Goal: Transaction & Acquisition: Purchase product/service

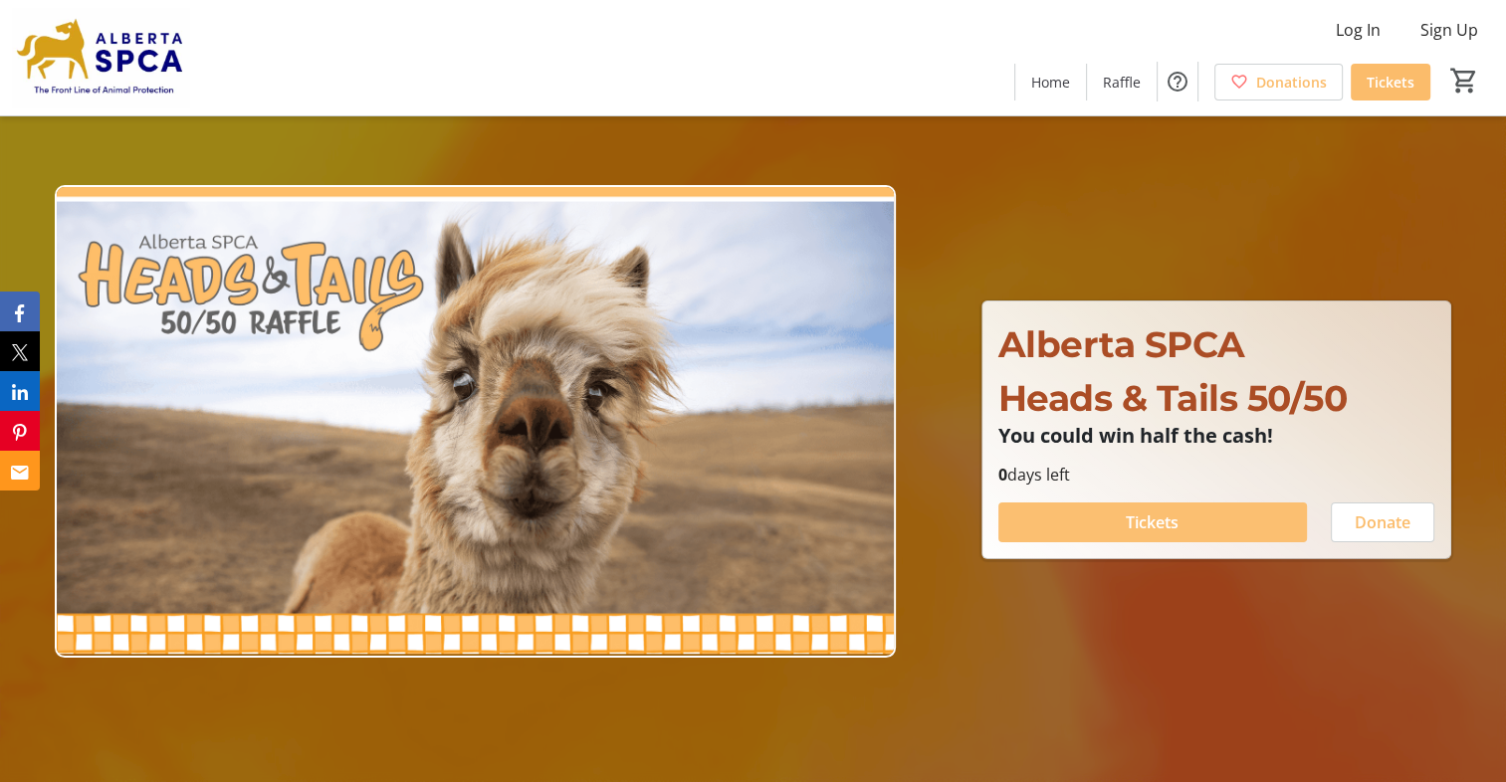
click at [1178, 522] on span "Tickets" at bounding box center [1152, 523] width 53 height 24
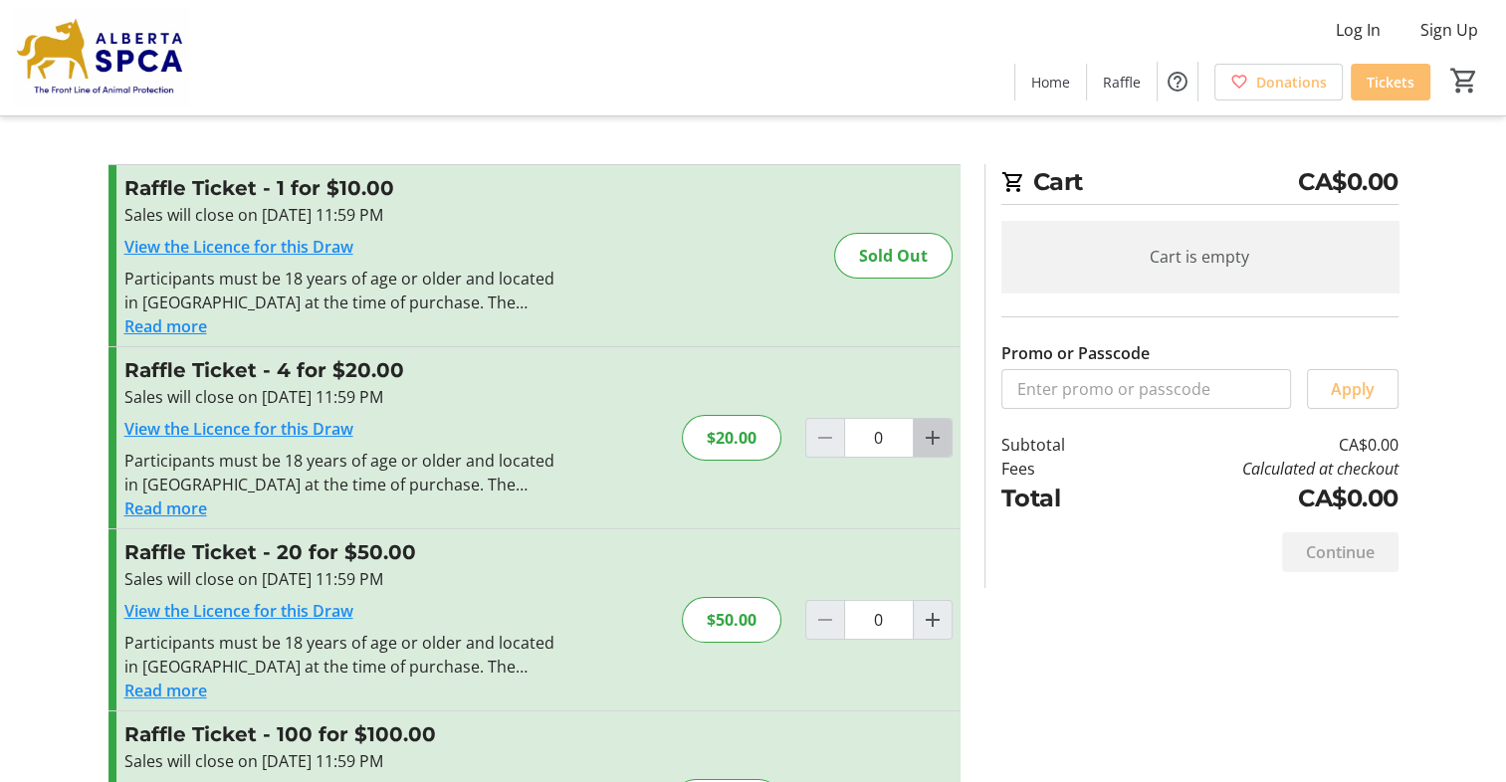
click at [932, 433] on mat-icon "Increment by one" at bounding box center [933, 438] width 24 height 24
type input "1"
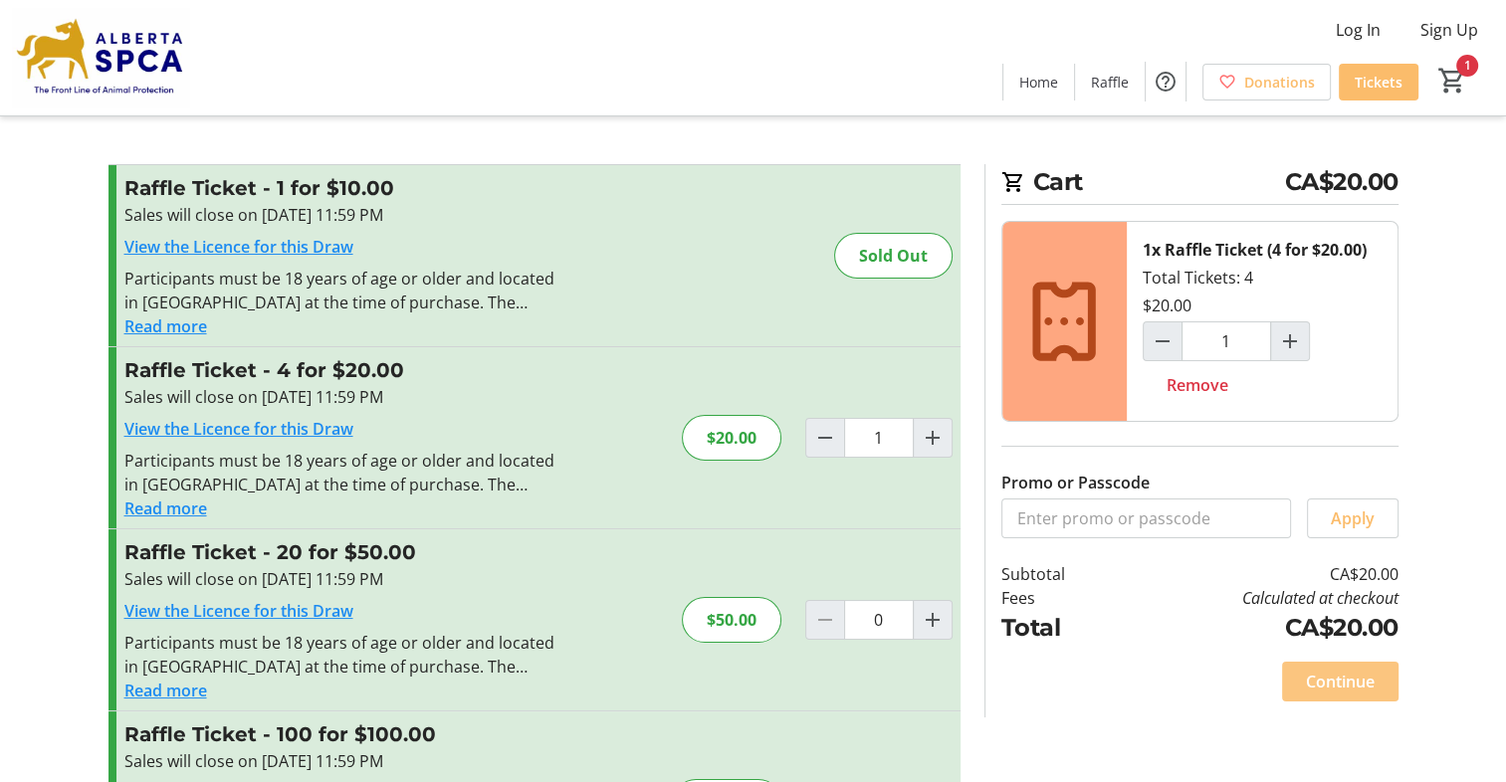
click at [1338, 671] on span "Continue" at bounding box center [1340, 682] width 69 height 24
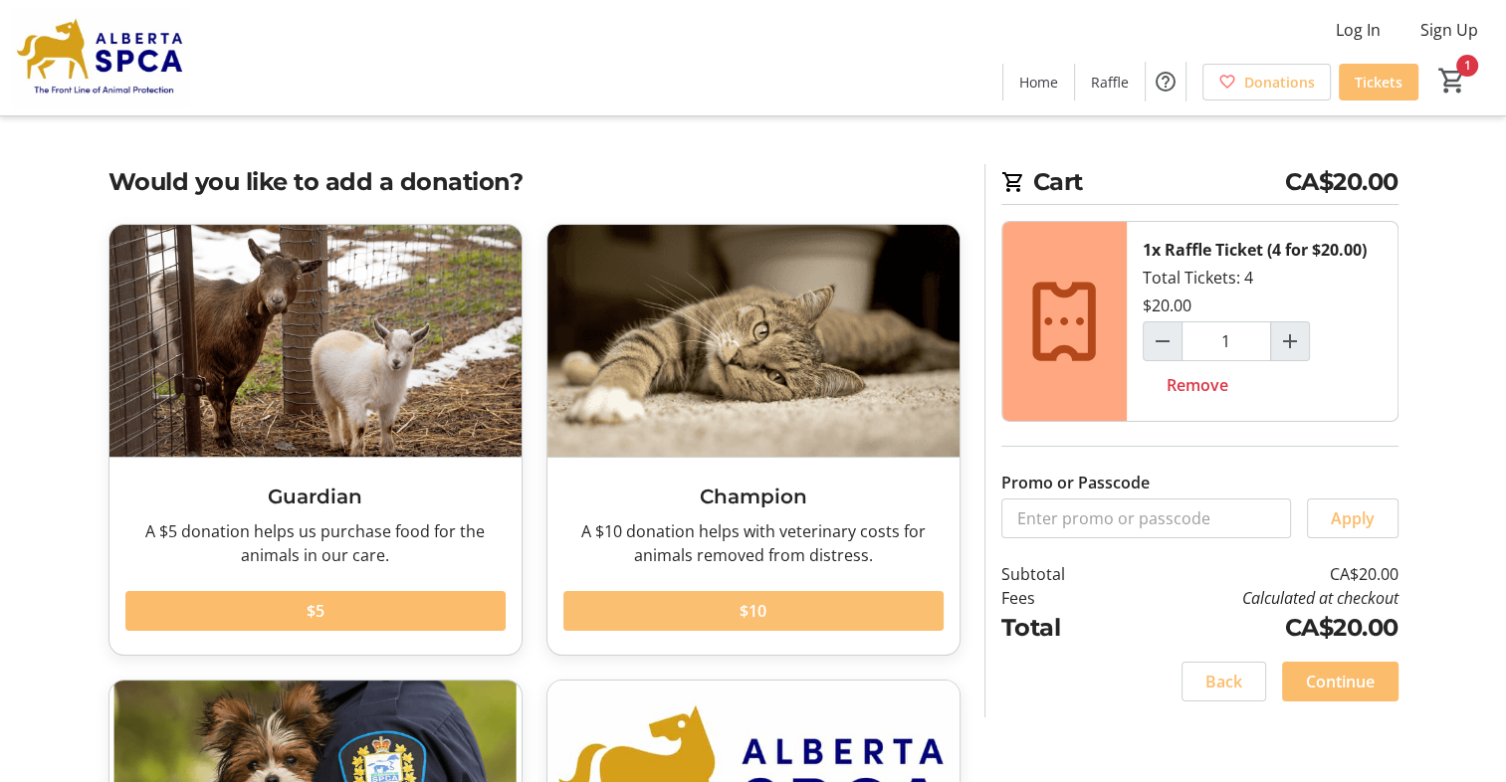
click at [808, 594] on span at bounding box center [753, 611] width 380 height 48
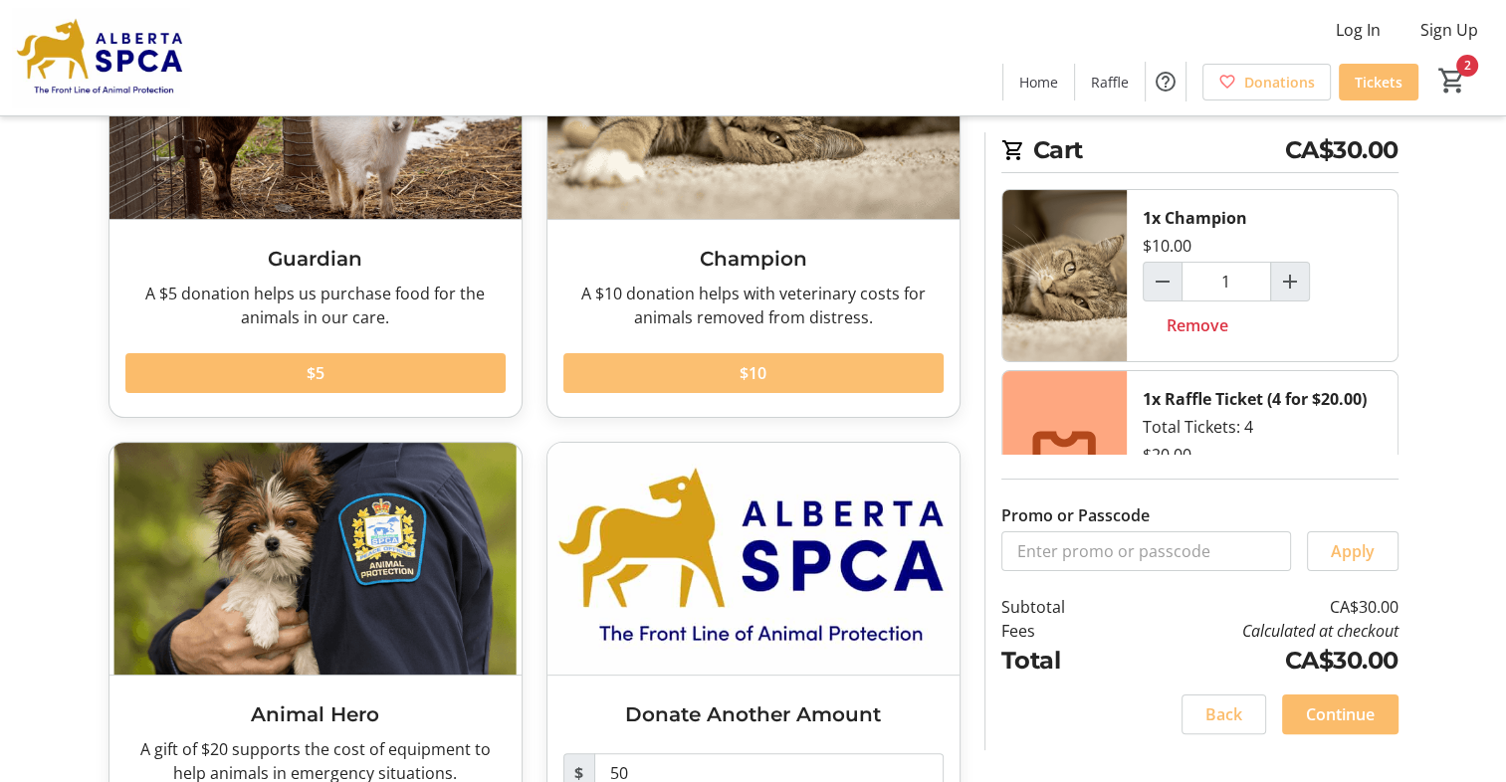
scroll to position [241, 0]
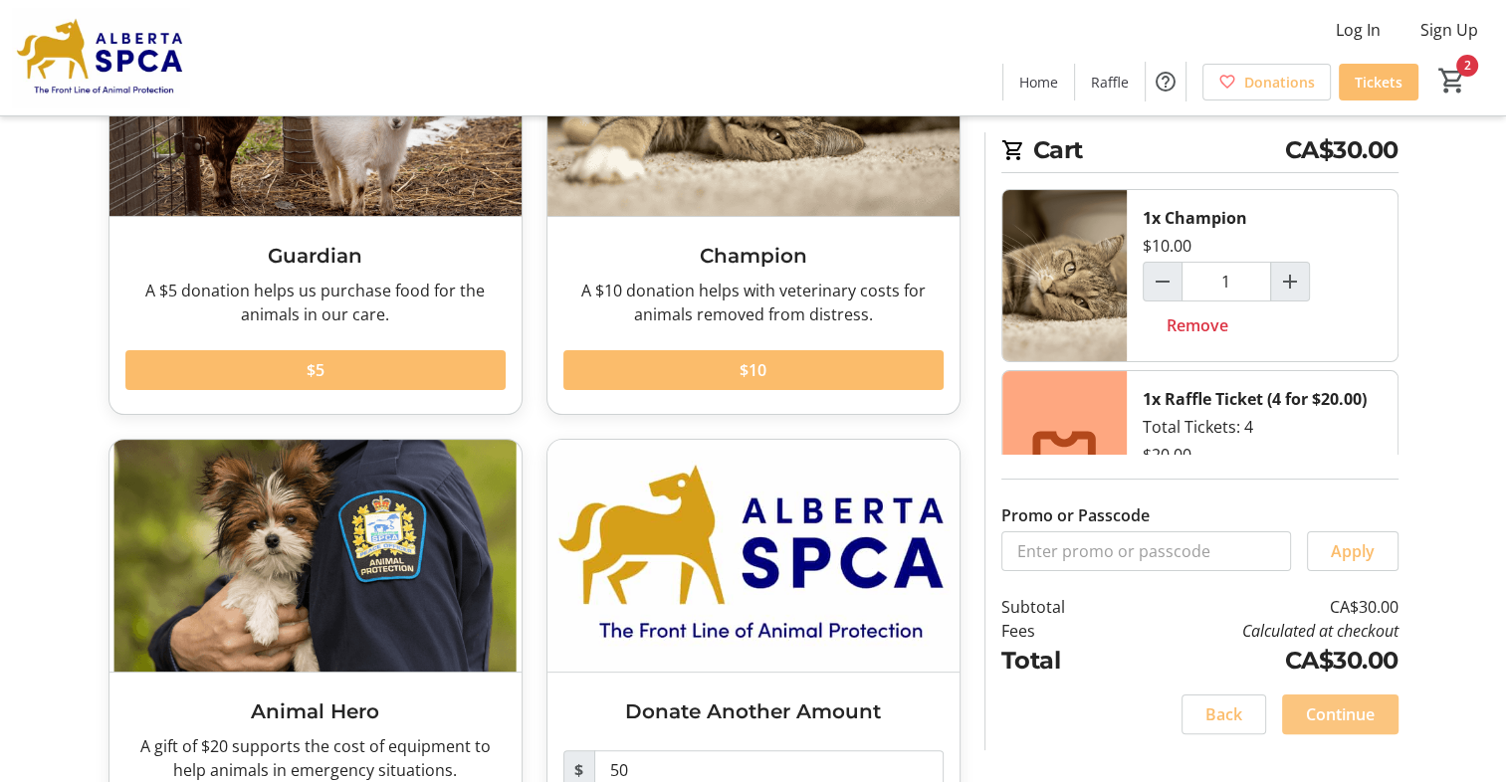
click at [1355, 723] on span "Continue" at bounding box center [1340, 715] width 69 height 24
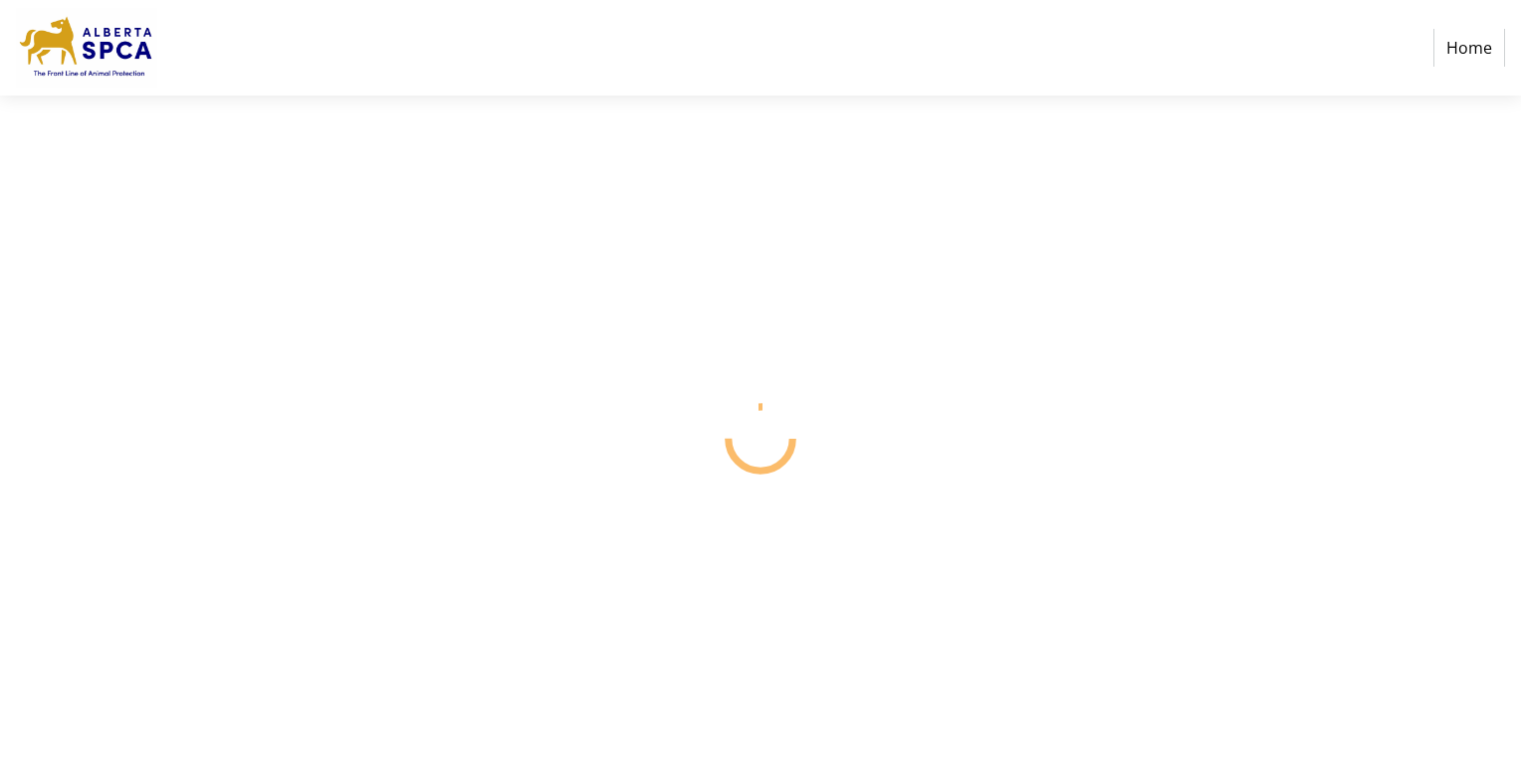
select select "CA"
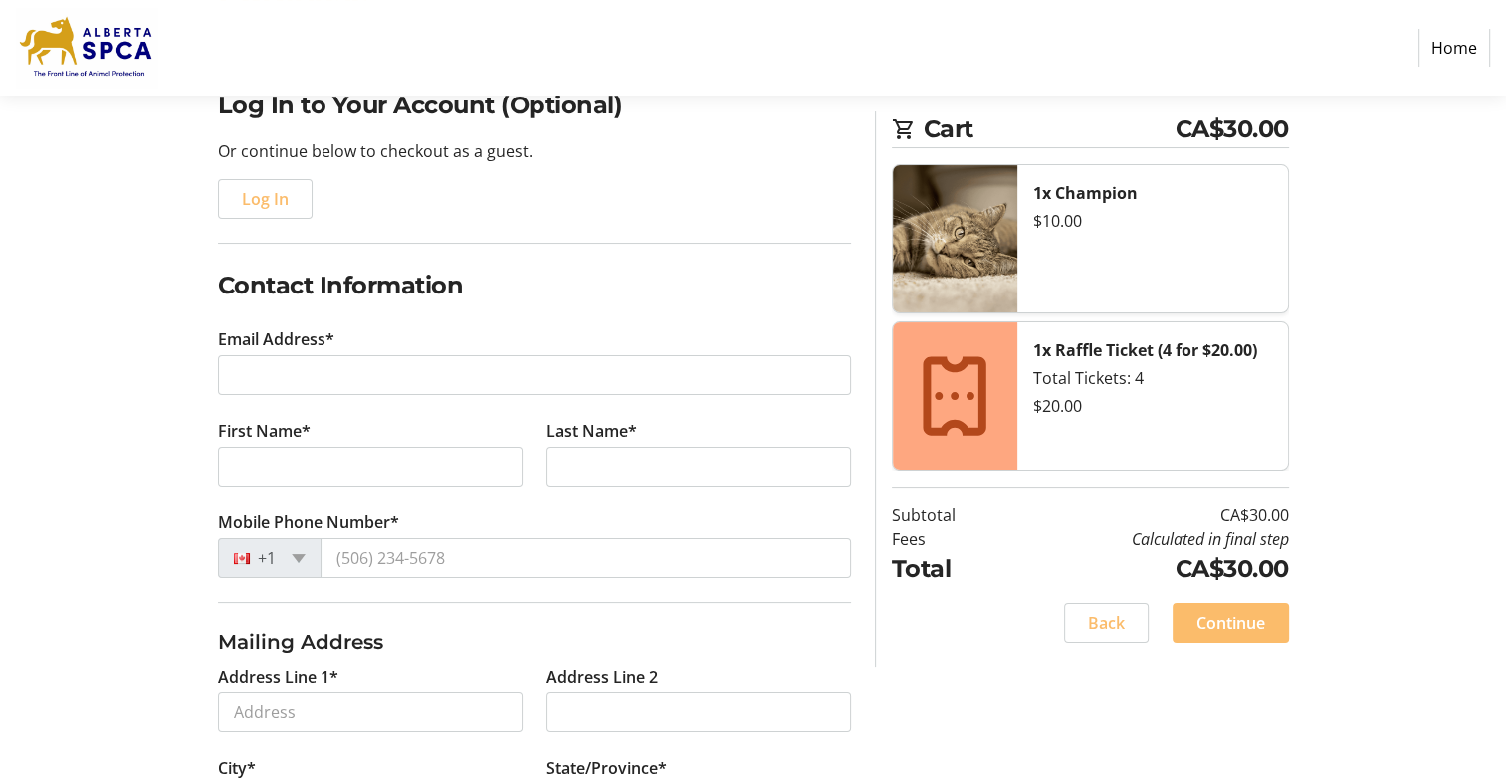
scroll to position [177, 0]
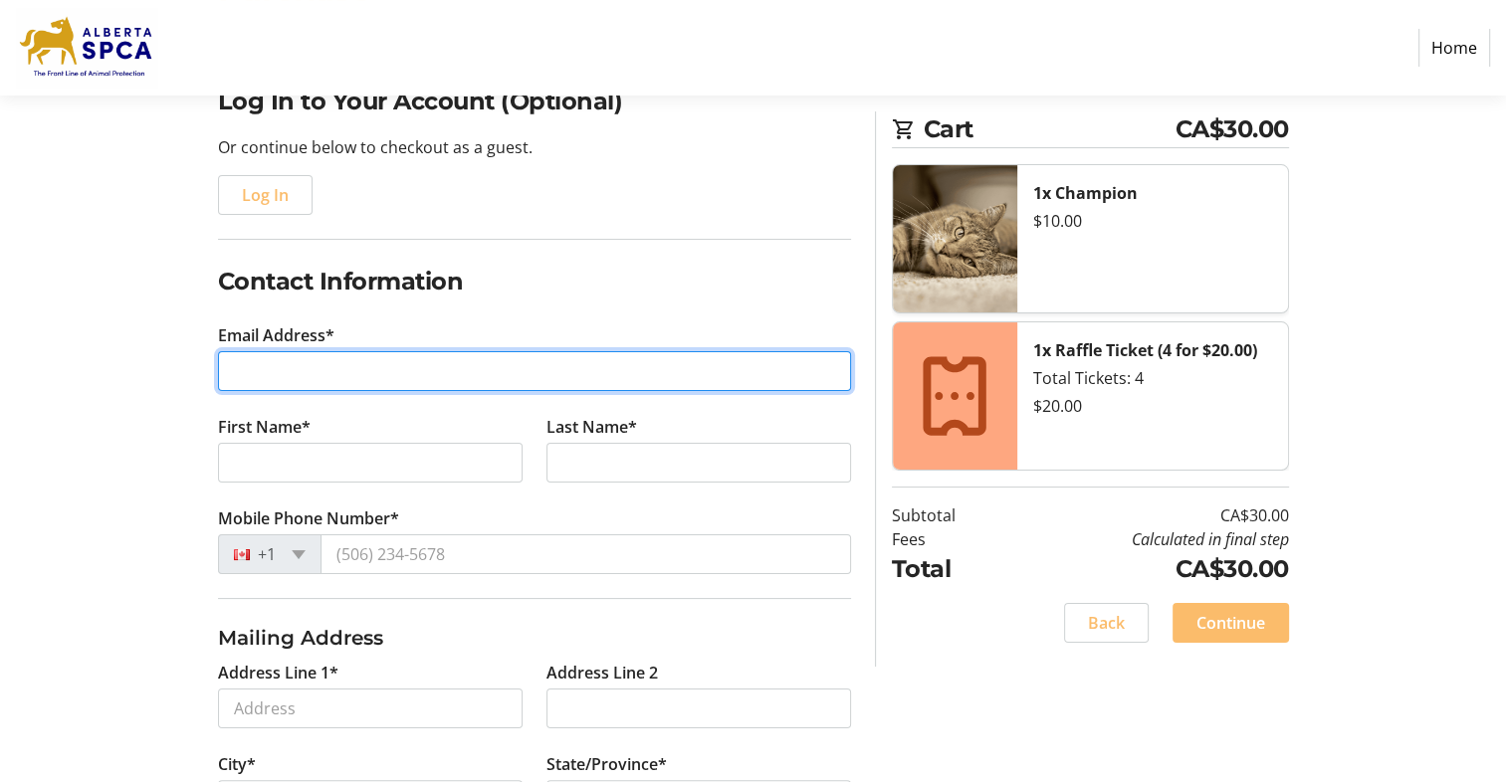
click at [248, 370] on input "Email Address*" at bounding box center [534, 371] width 633 height 40
type input "[EMAIL_ADDRESS][PERSON_NAME][DOMAIN_NAME]"
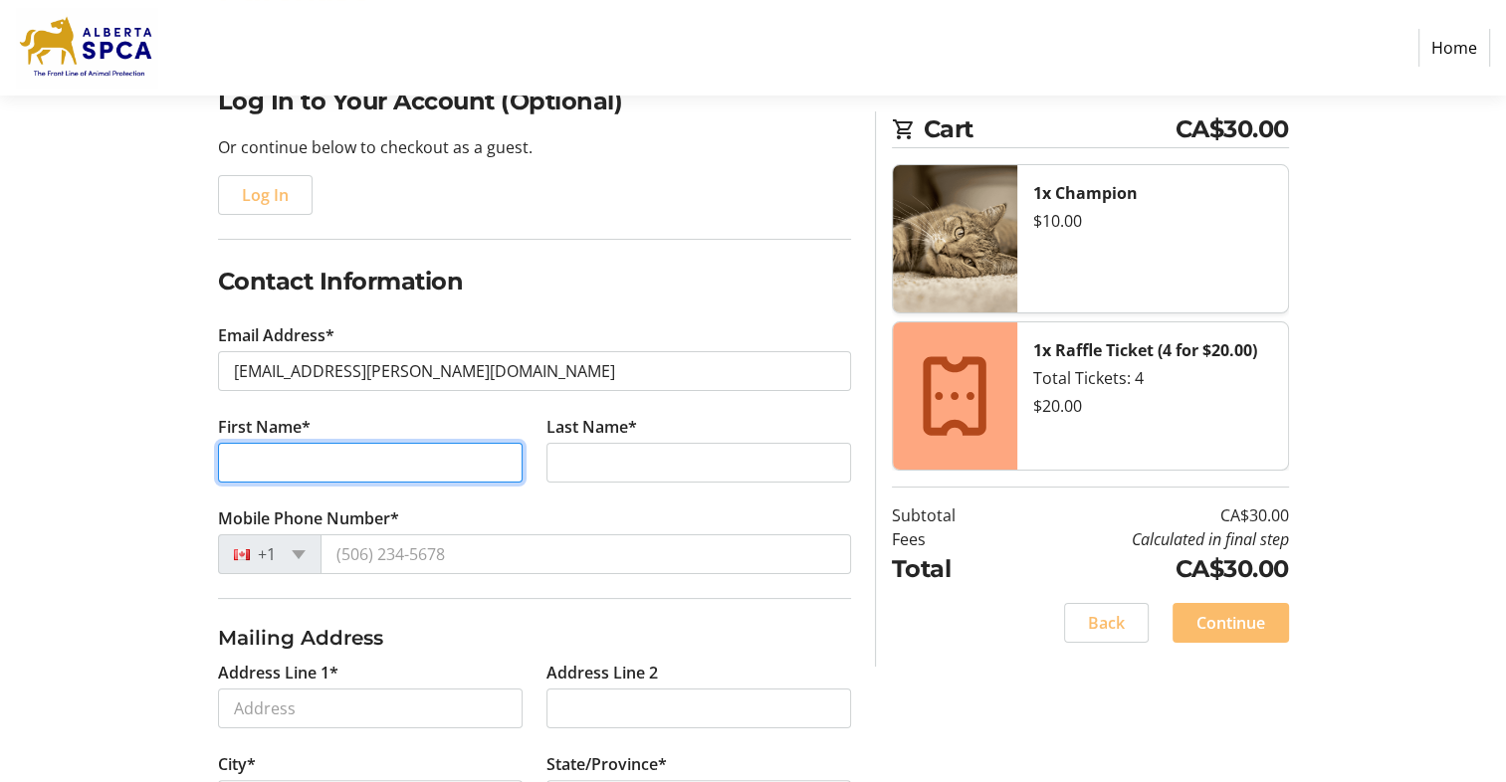
type input "[PERSON_NAME]"
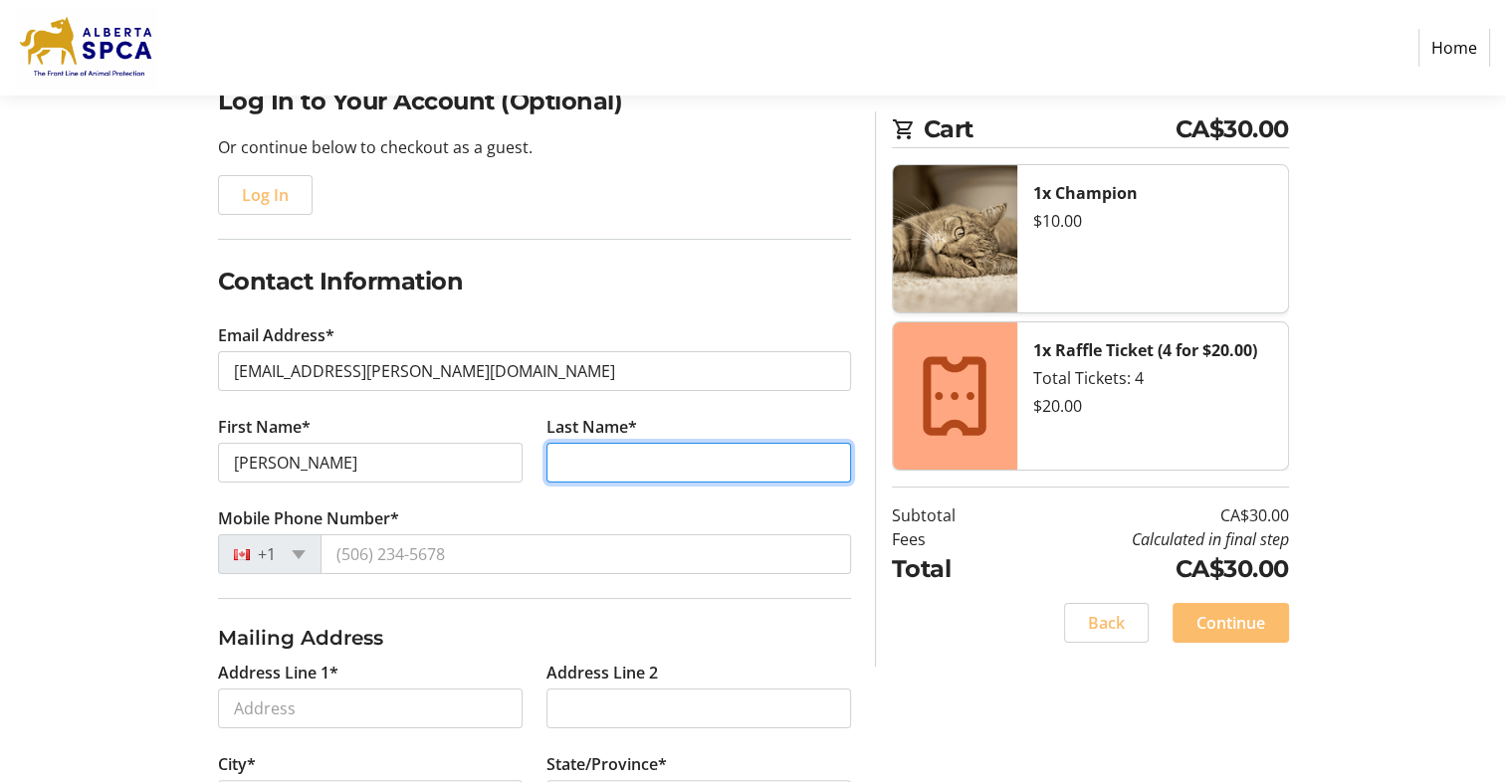
type input "Jadczyk"
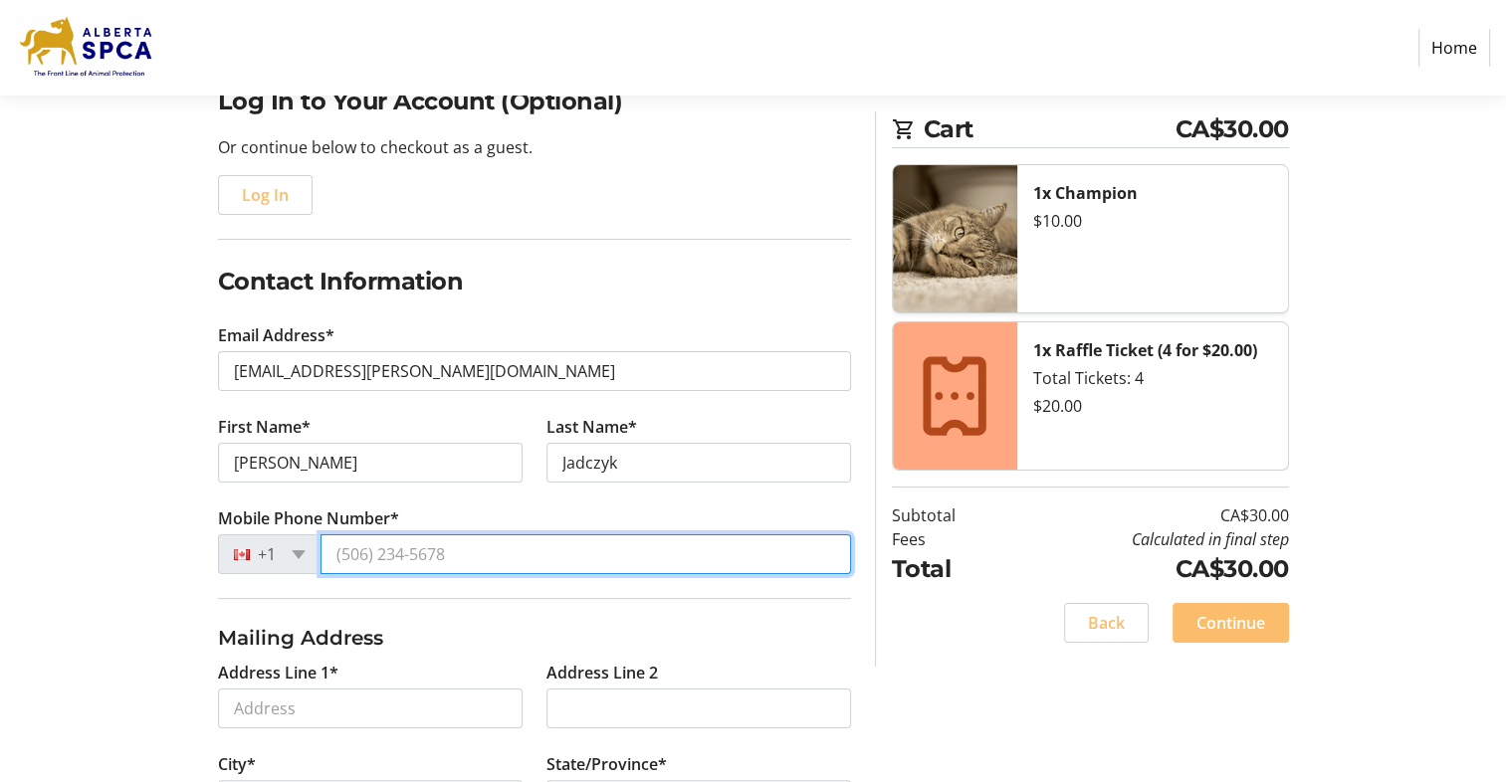
type input "[PHONE_NUMBER]"
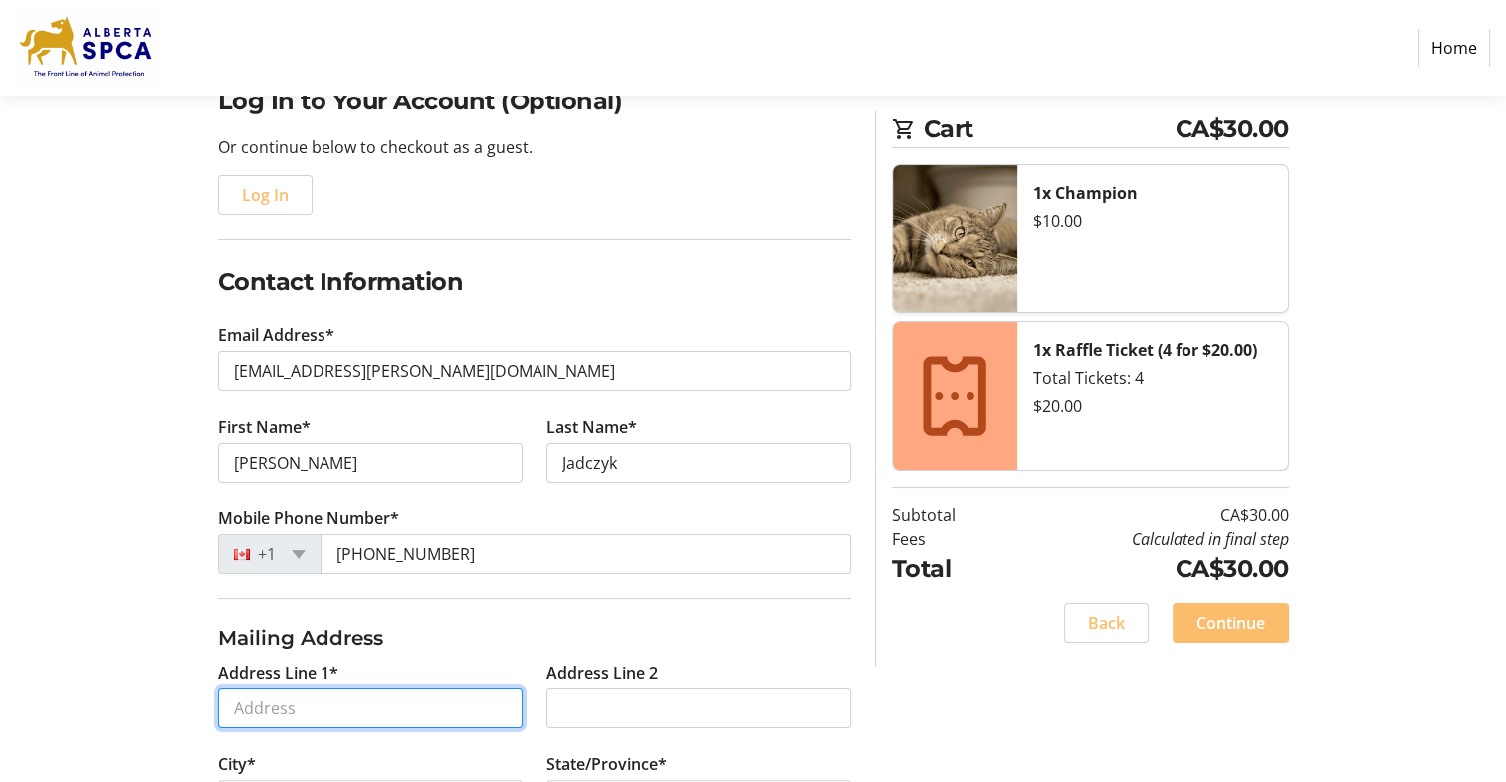
type input "[STREET_ADDRESS] NW"
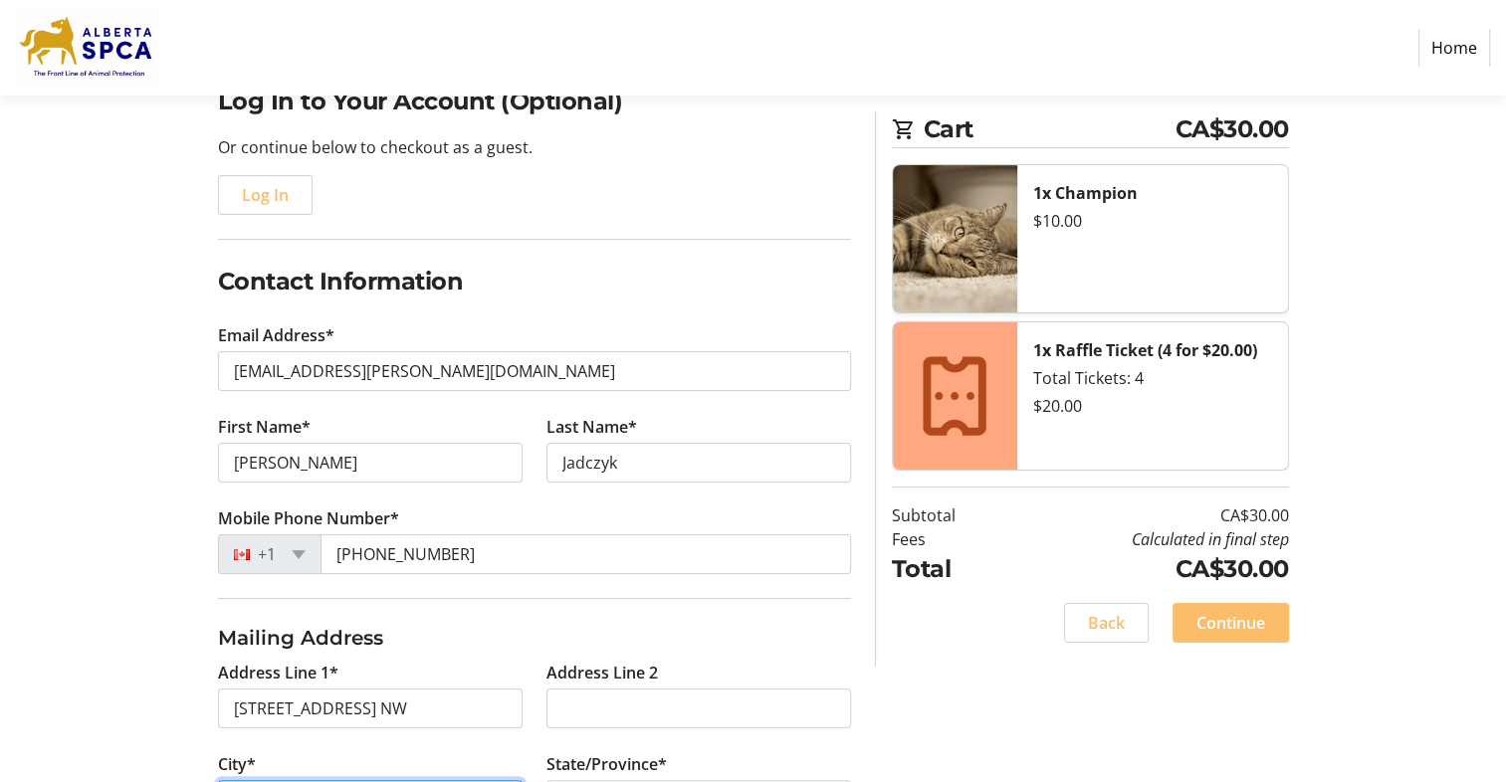
type input "[GEOGRAPHIC_DATA]"
select select "AB"
type input "T3G 2X7"
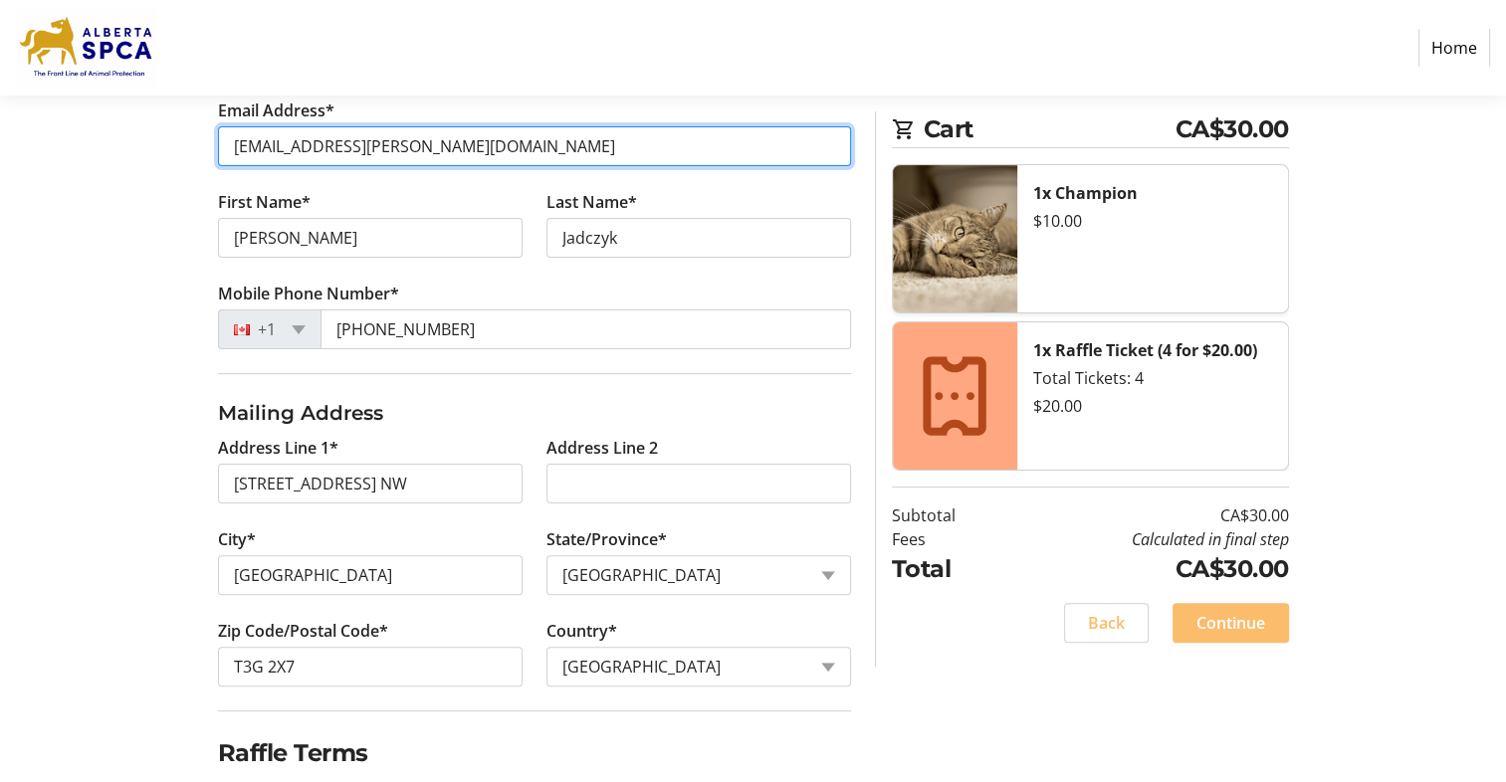
scroll to position [476, 0]
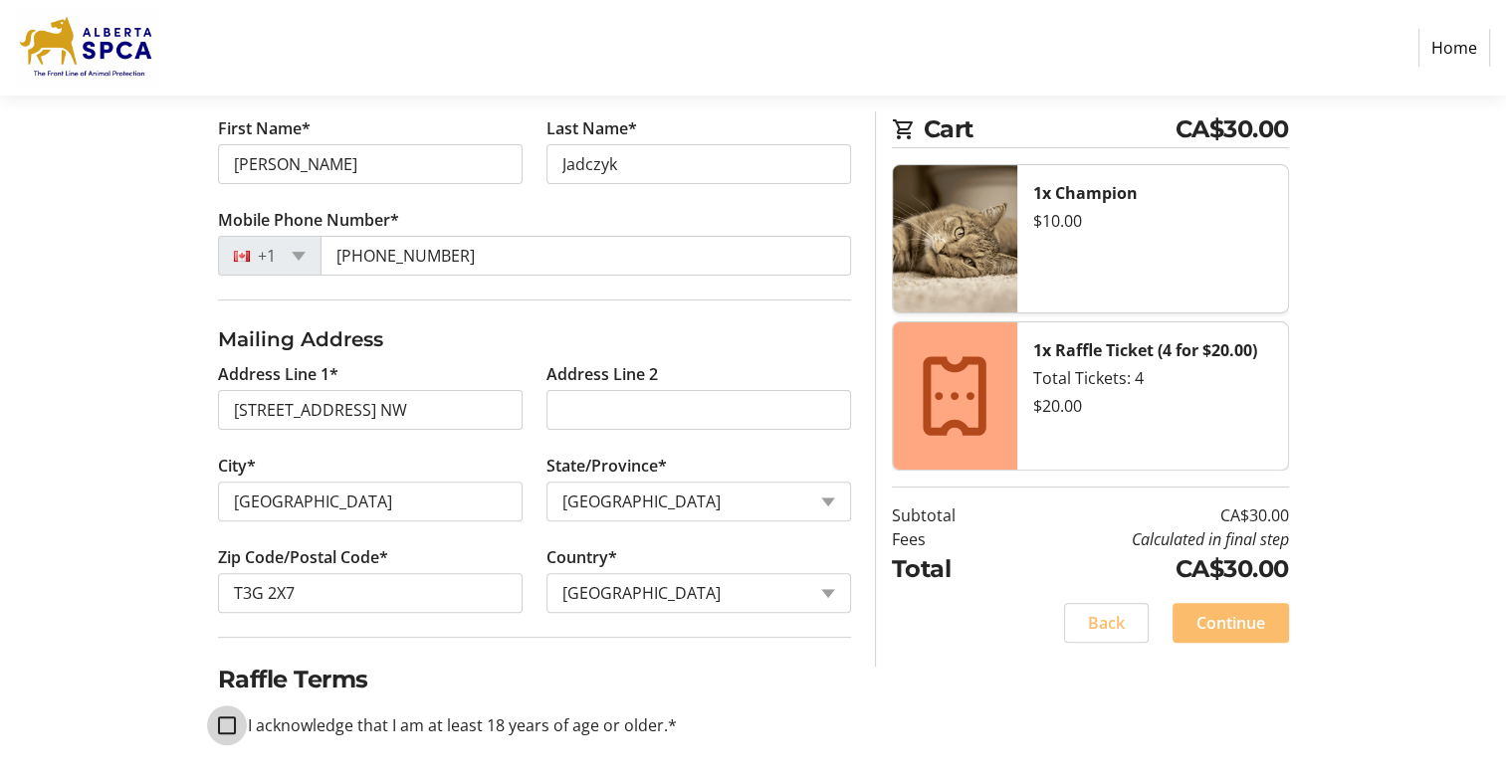
click at [230, 718] on input "I acknowledge that I am at least 18 years of age or older.*" at bounding box center [227, 726] width 18 height 18
checkbox input "true"
click at [1189, 613] on span at bounding box center [1230, 623] width 116 height 48
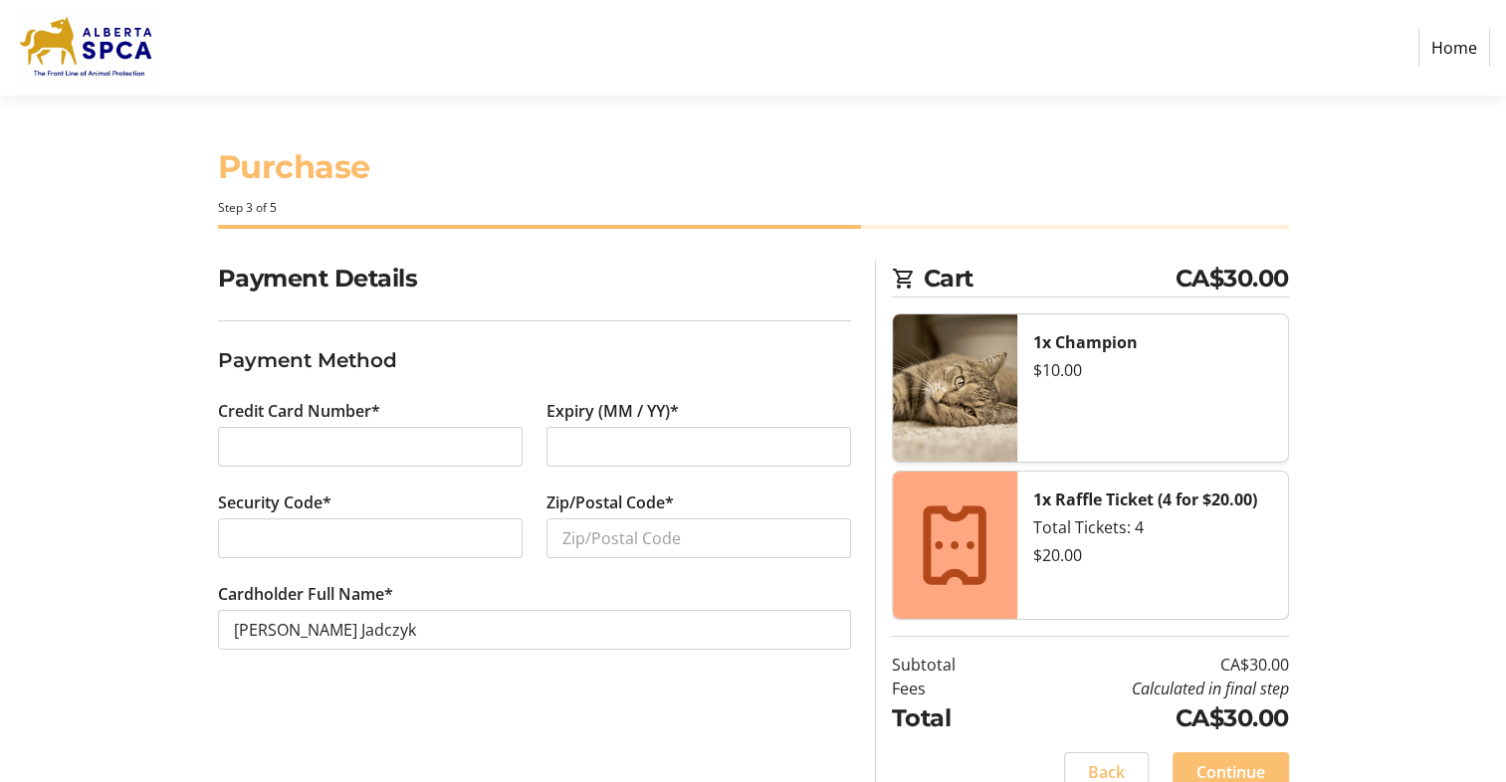
scroll to position [33, 0]
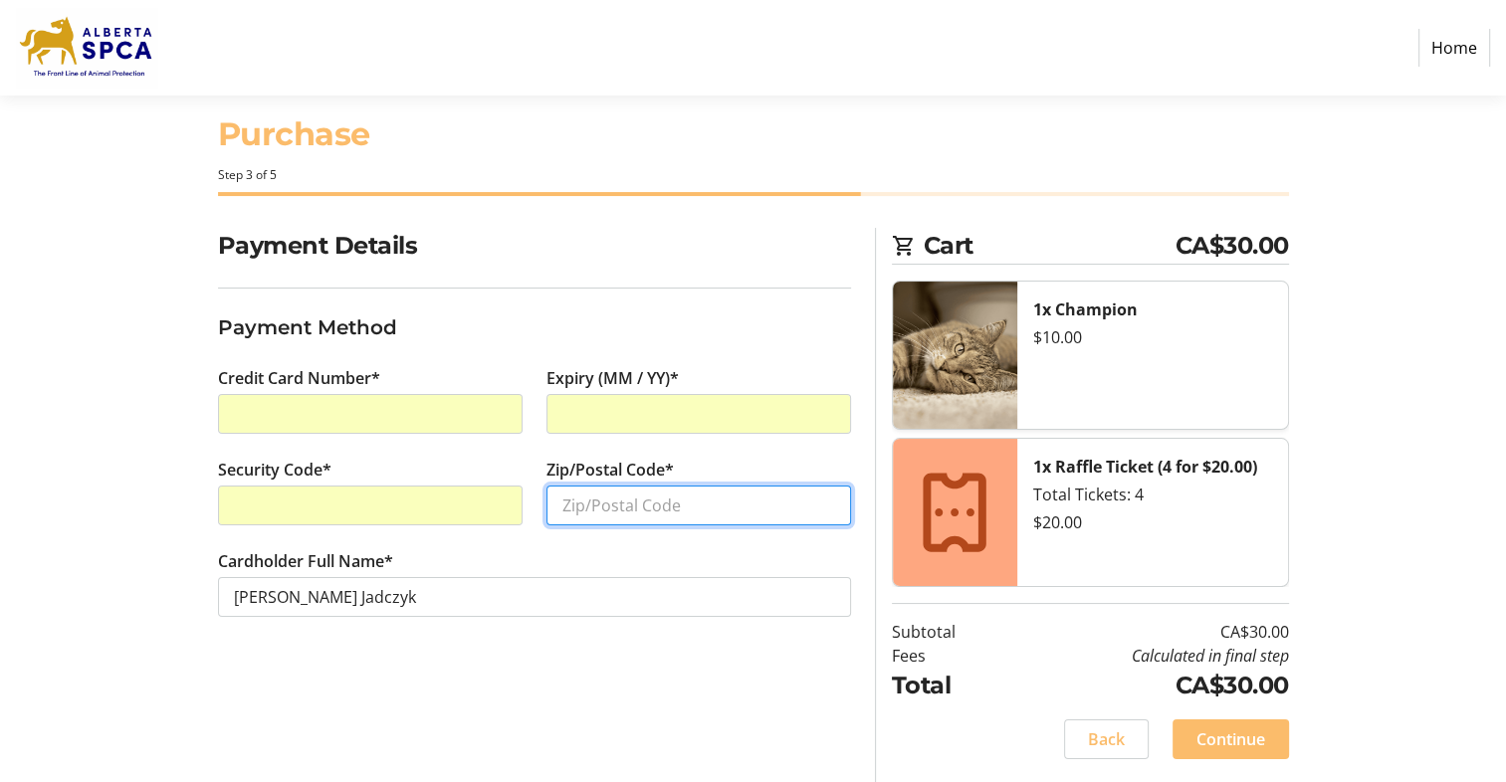
click at [560, 506] on input "Zip/Postal Code*" at bounding box center [698, 506] width 305 height 40
type input "t"
type input "T3G 2X7"
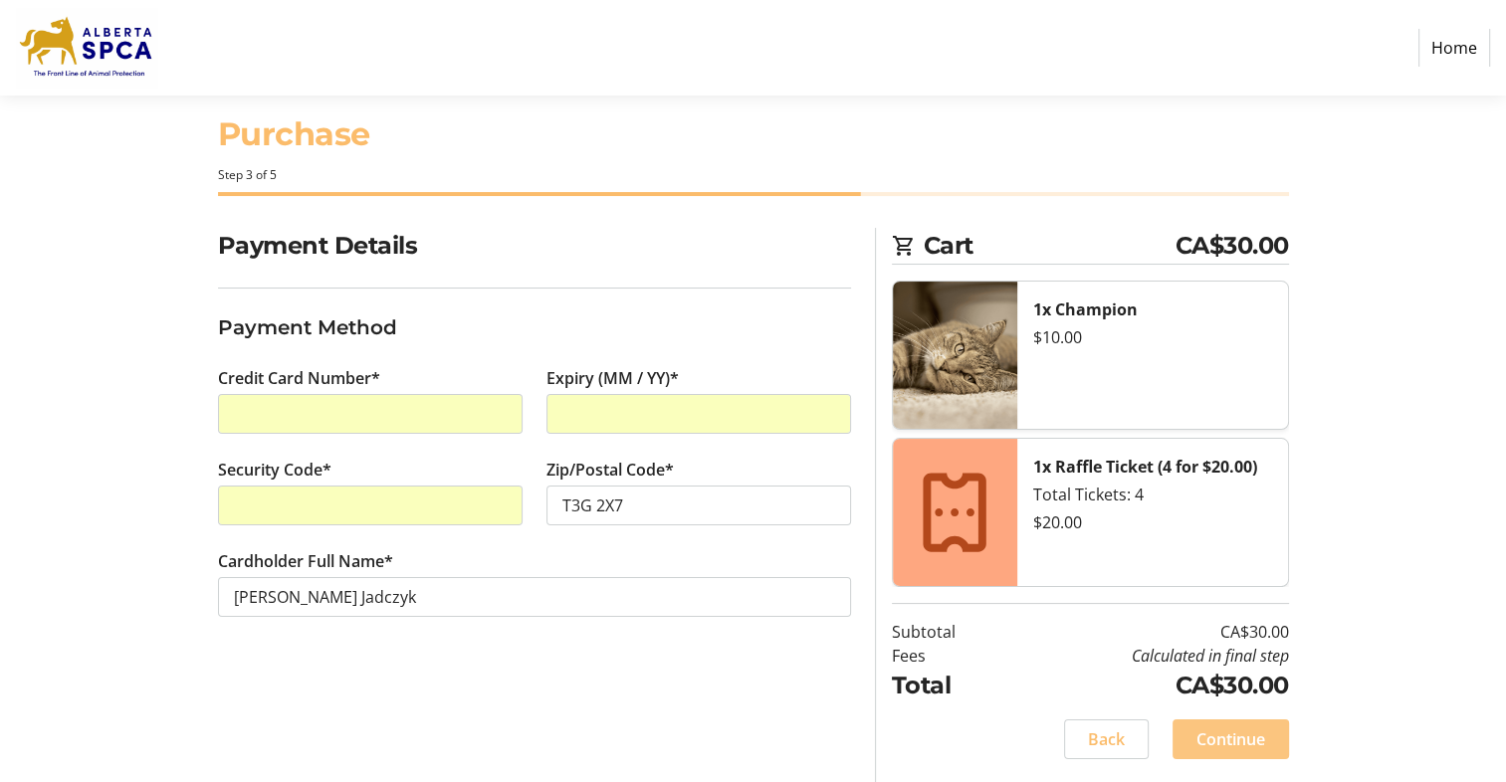
click at [1214, 737] on span "Continue" at bounding box center [1230, 739] width 69 height 24
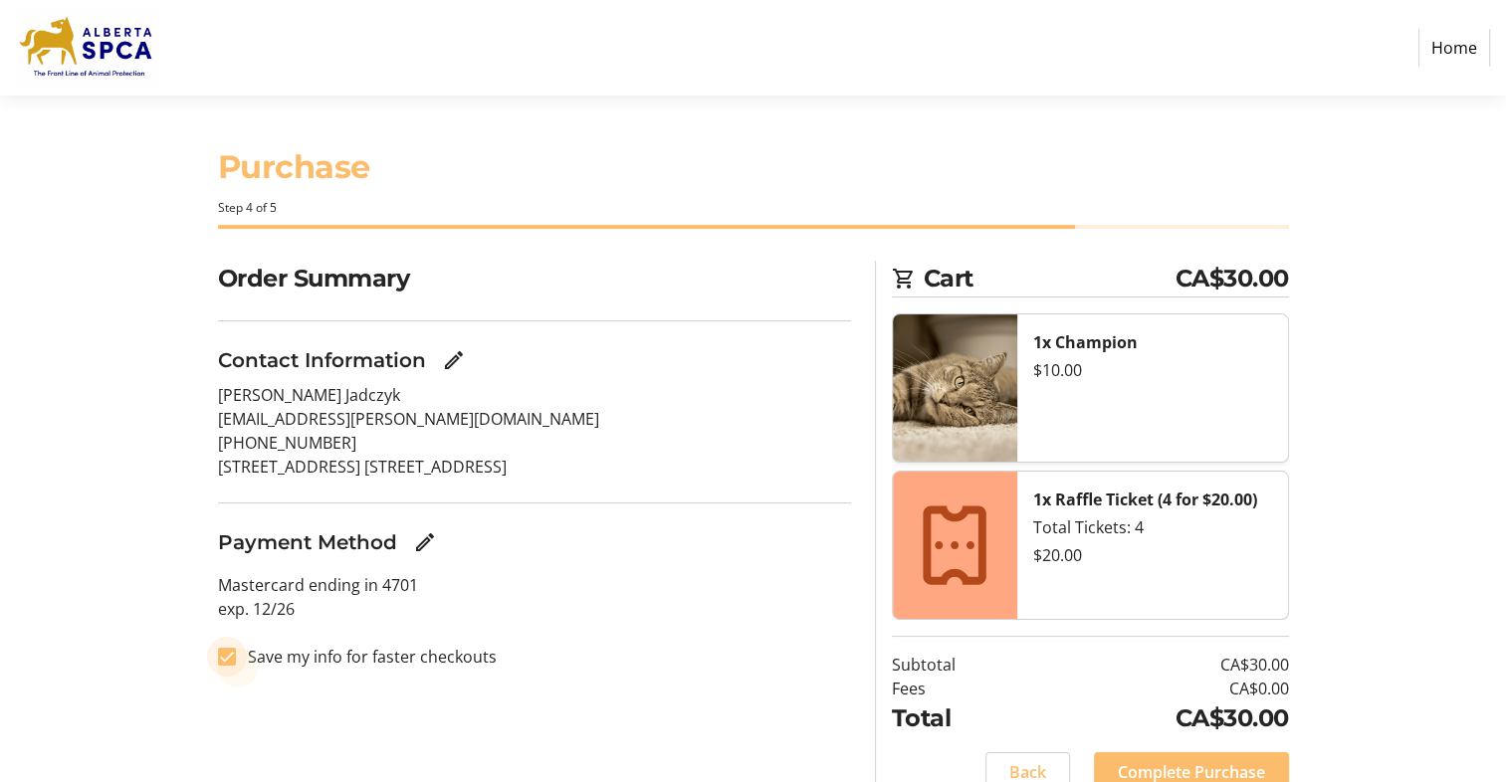
click at [223, 653] on input "Save my info for faster checkouts" at bounding box center [227, 657] width 18 height 18
checkbox input "false"
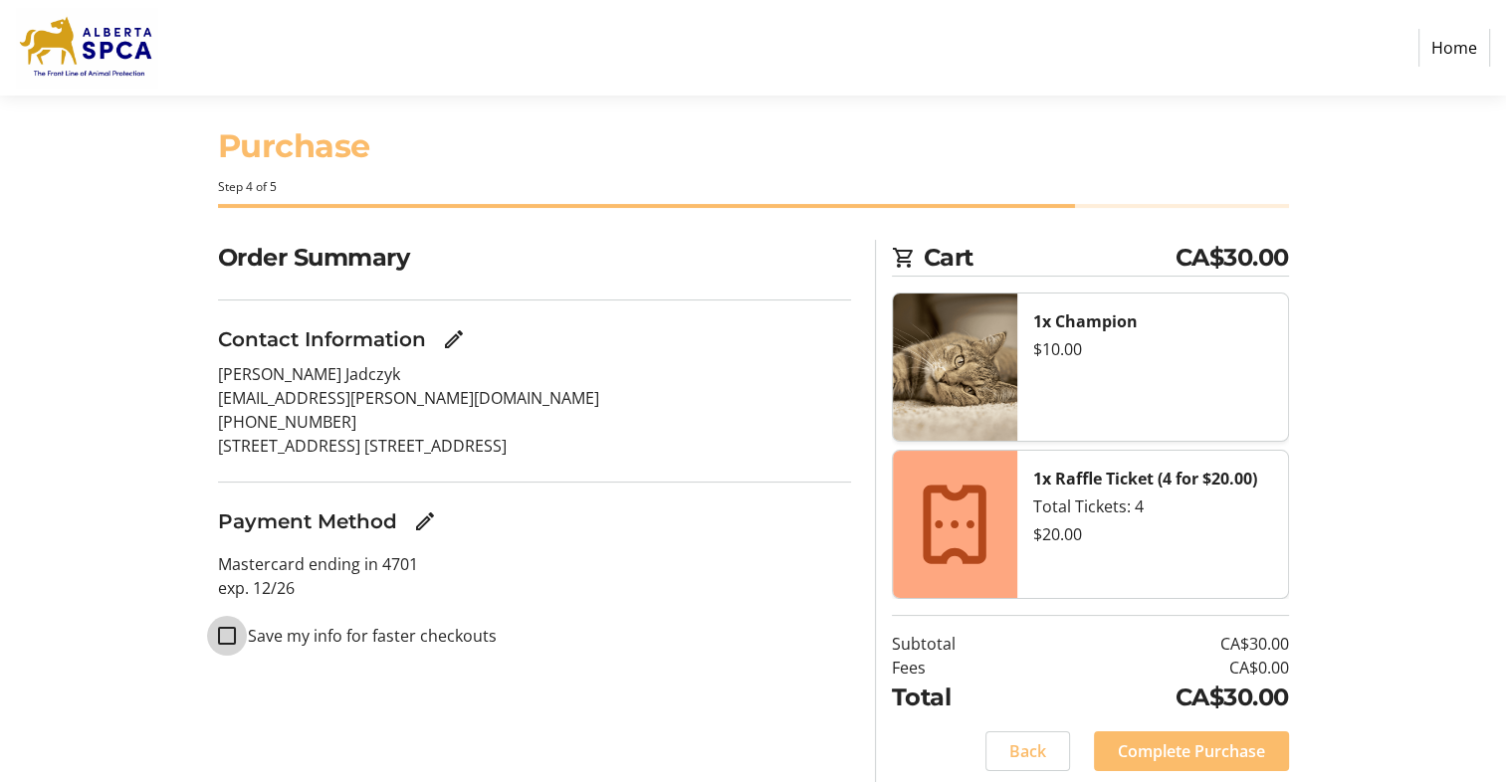
scroll to position [85, 0]
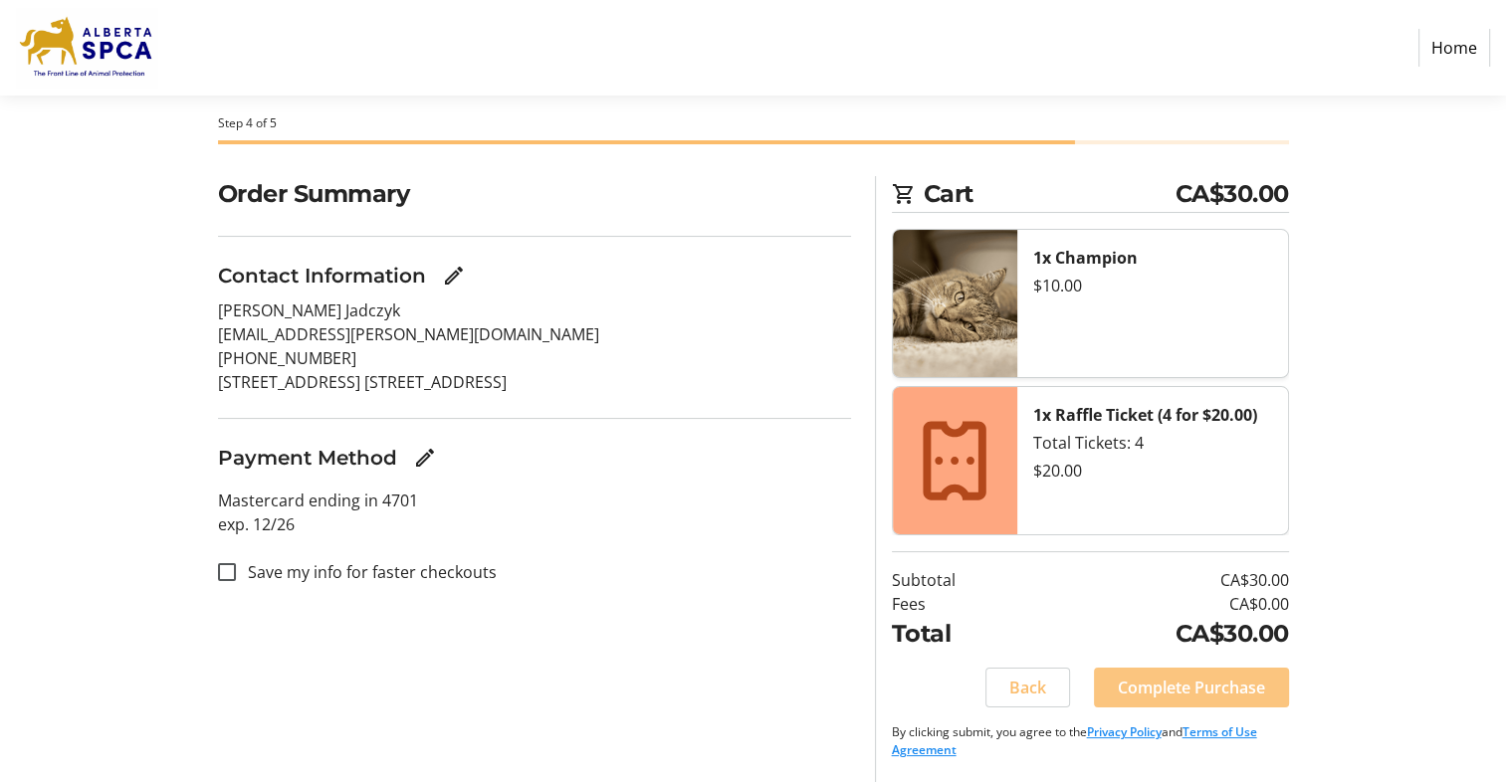
click at [1232, 697] on span "Complete Purchase" at bounding box center [1191, 688] width 147 height 24
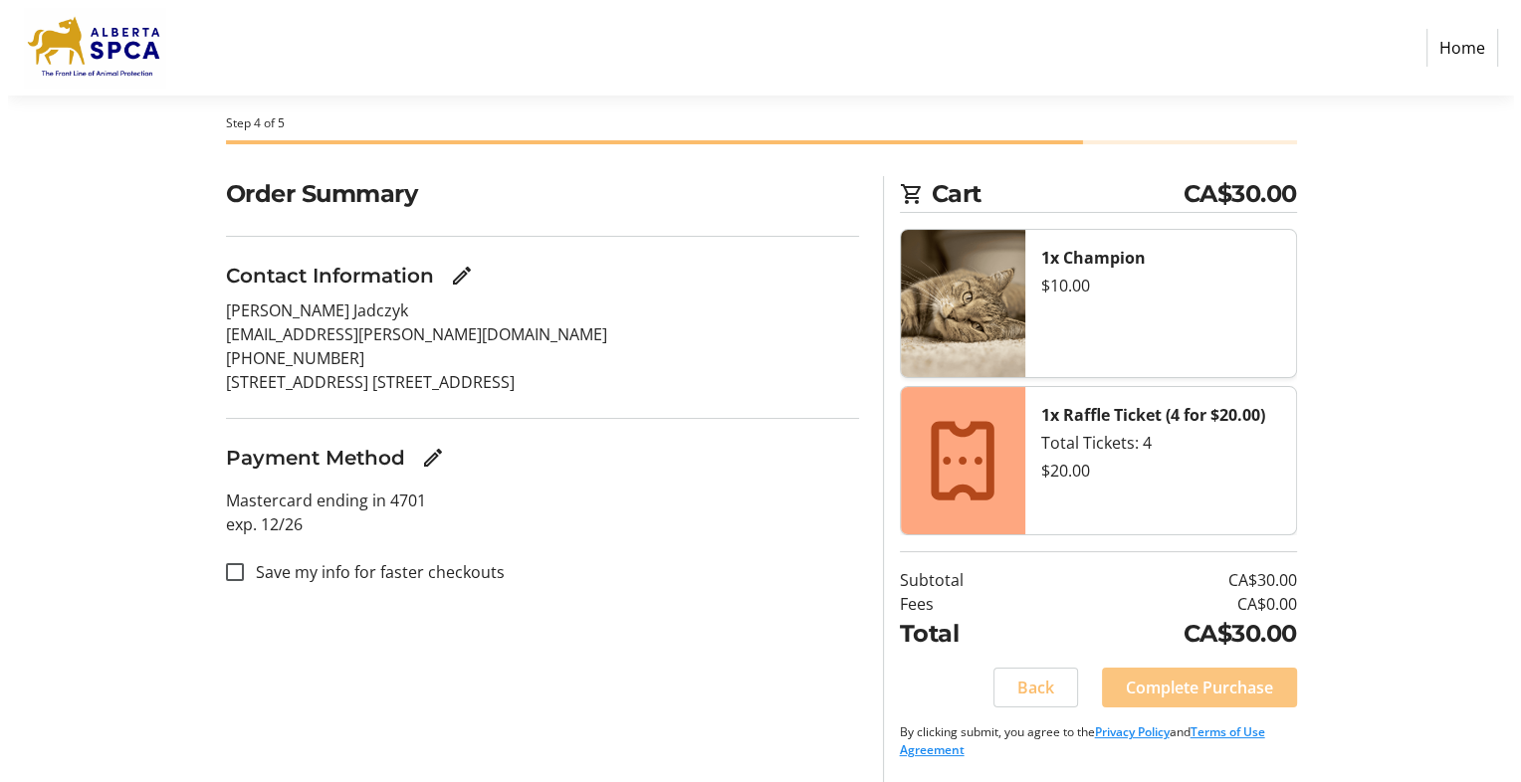
scroll to position [0, 0]
